Goal: Transaction & Acquisition: Purchase product/service

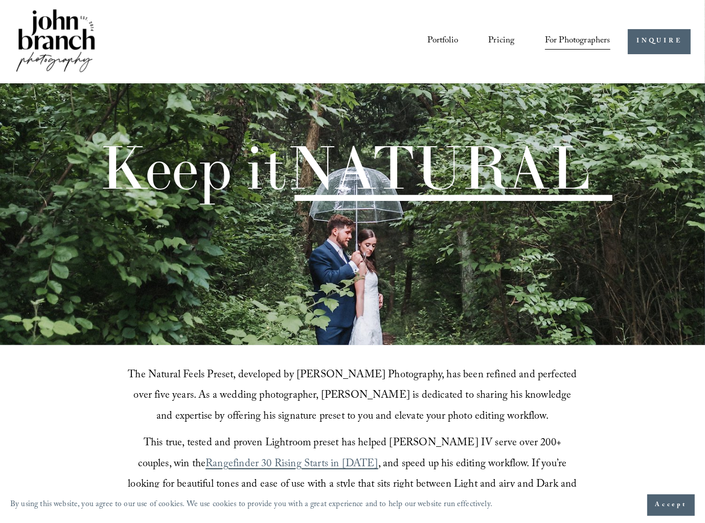
click at [0, 0] on span "Presets" at bounding box center [0, 0] width 0 height 0
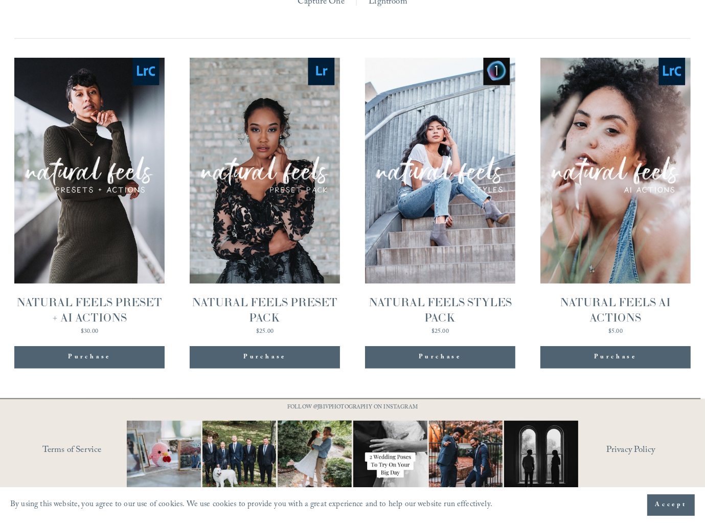
scroll to position [1028, 0]
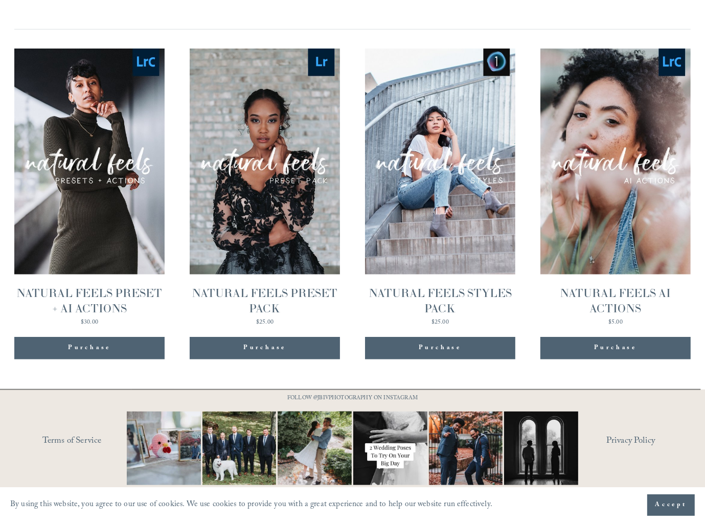
click at [445, 228] on link "Quick View NATURAL FEELS STYLES PACK $25.00" at bounding box center [440, 187] width 151 height 277
click at [308, 207] on link "Quick View NATURAL FEELS PRESET PACK $25.00" at bounding box center [265, 187] width 151 height 277
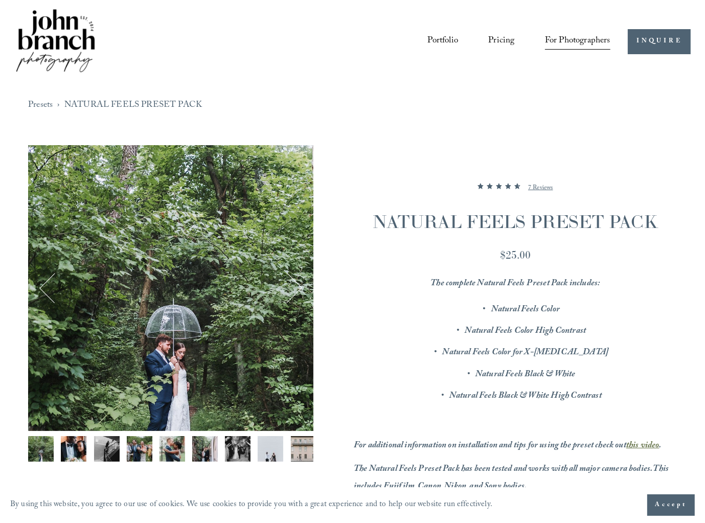
click at [305, 291] on div "Image 1 of 12" at bounding box center [170, 287] width 285 height 285
click at [297, 290] on button "Next" at bounding box center [286, 287] width 31 height 31
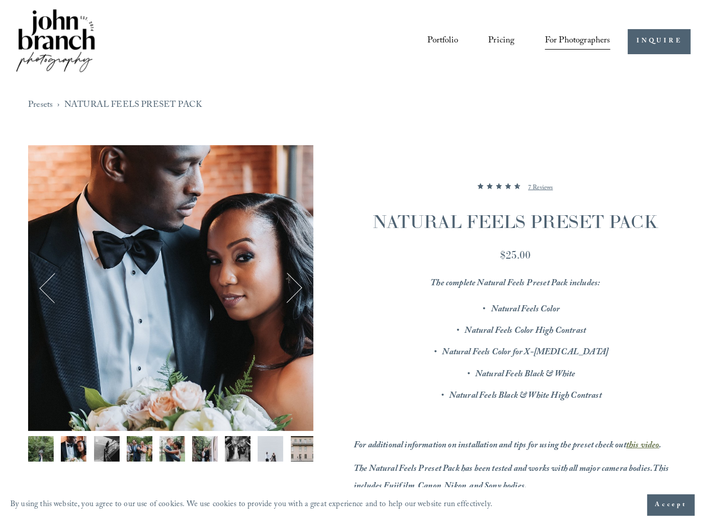
click at [307, 277] on div "Image 2 of 12" at bounding box center [170, 287] width 285 height 285
click at [283, 281] on button "Next" at bounding box center [286, 287] width 31 height 31
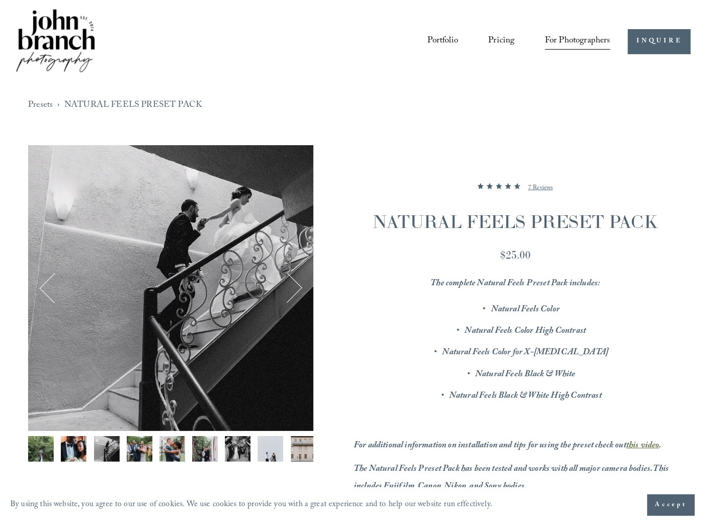
click at [284, 279] on button "Next" at bounding box center [286, 287] width 31 height 31
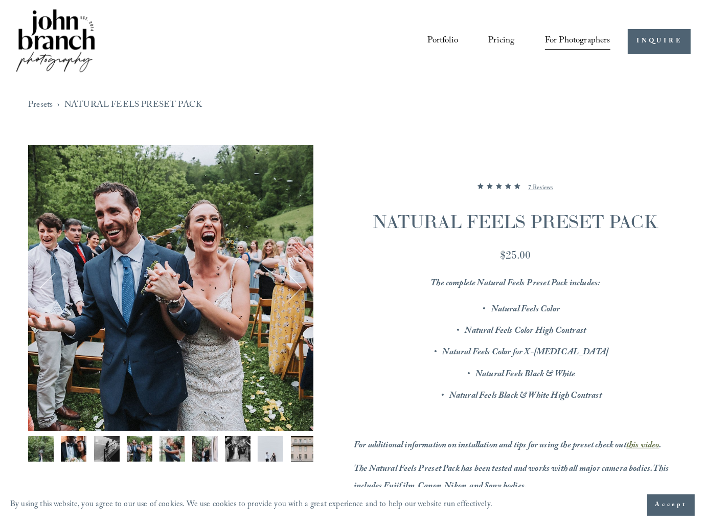
scroll to position [255, 0]
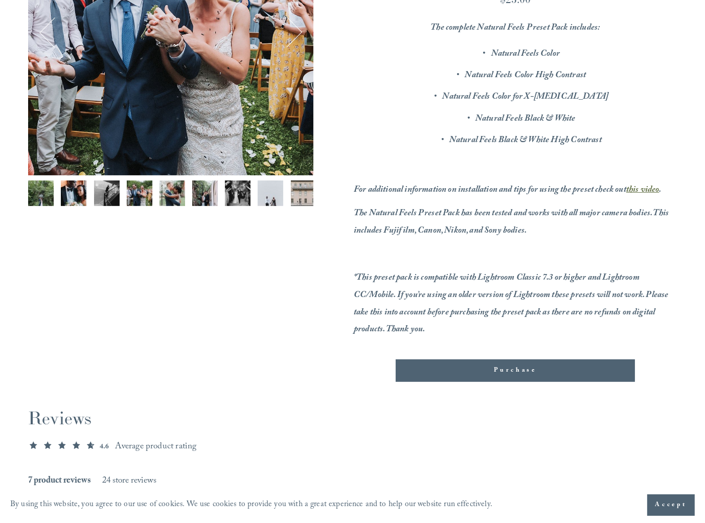
click at [505, 372] on div "Purchase" at bounding box center [515, 370] width 222 height 10
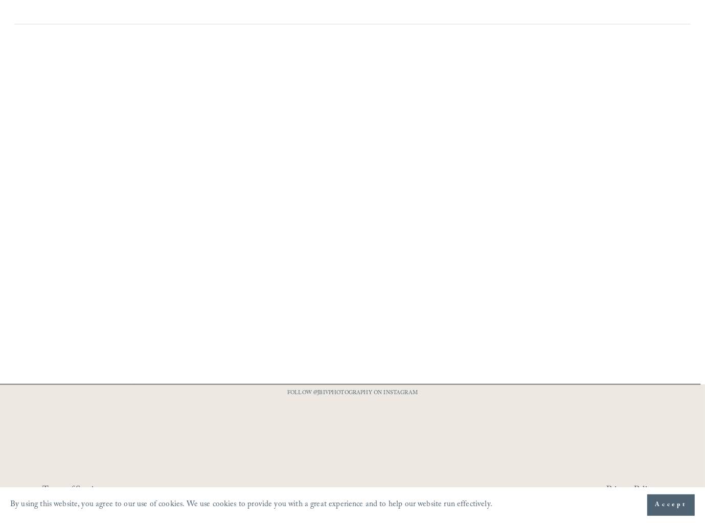
scroll to position [1028, 0]
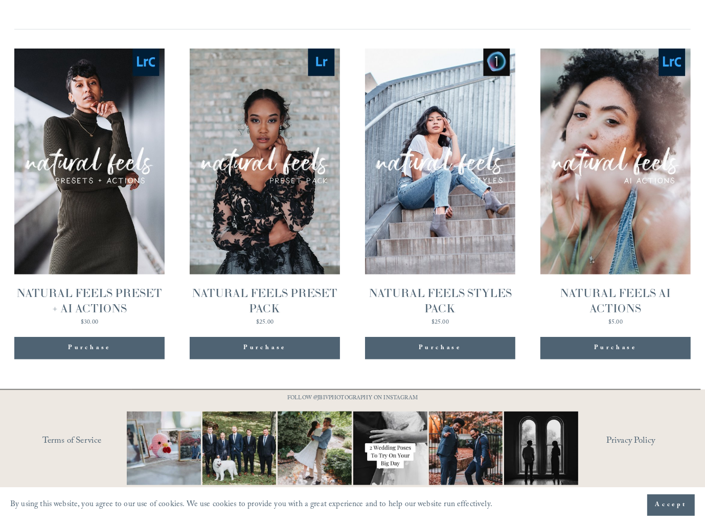
click at [84, 173] on link "Quick View NATURAL FEELS PRESET + AI ACTIONS $30.00" at bounding box center [89, 187] width 151 height 277
